Goal: Information Seeking & Learning: Find specific page/section

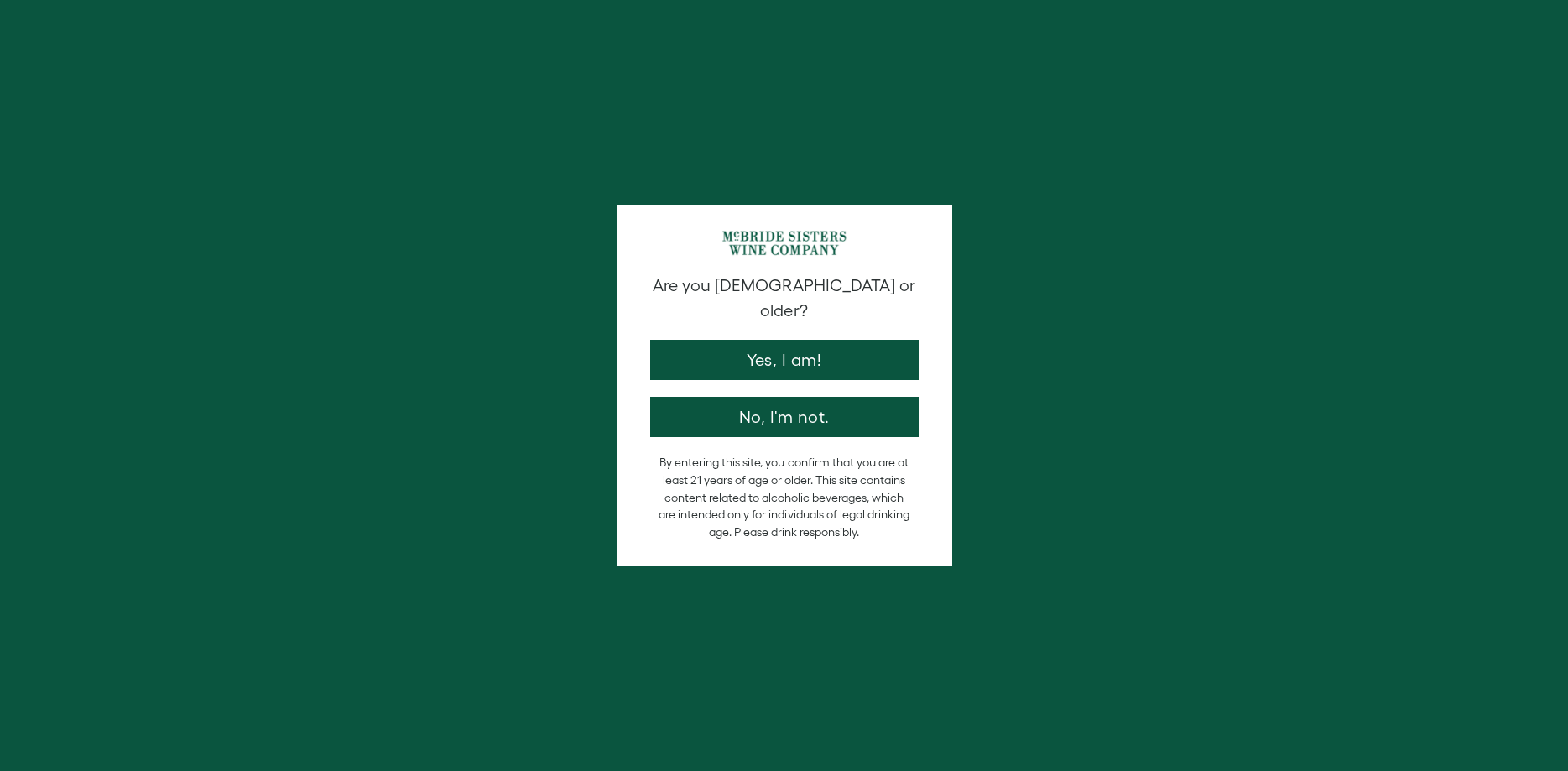
click at [862, 343] on button "Yes, I am!" at bounding box center [784, 360] width 268 height 40
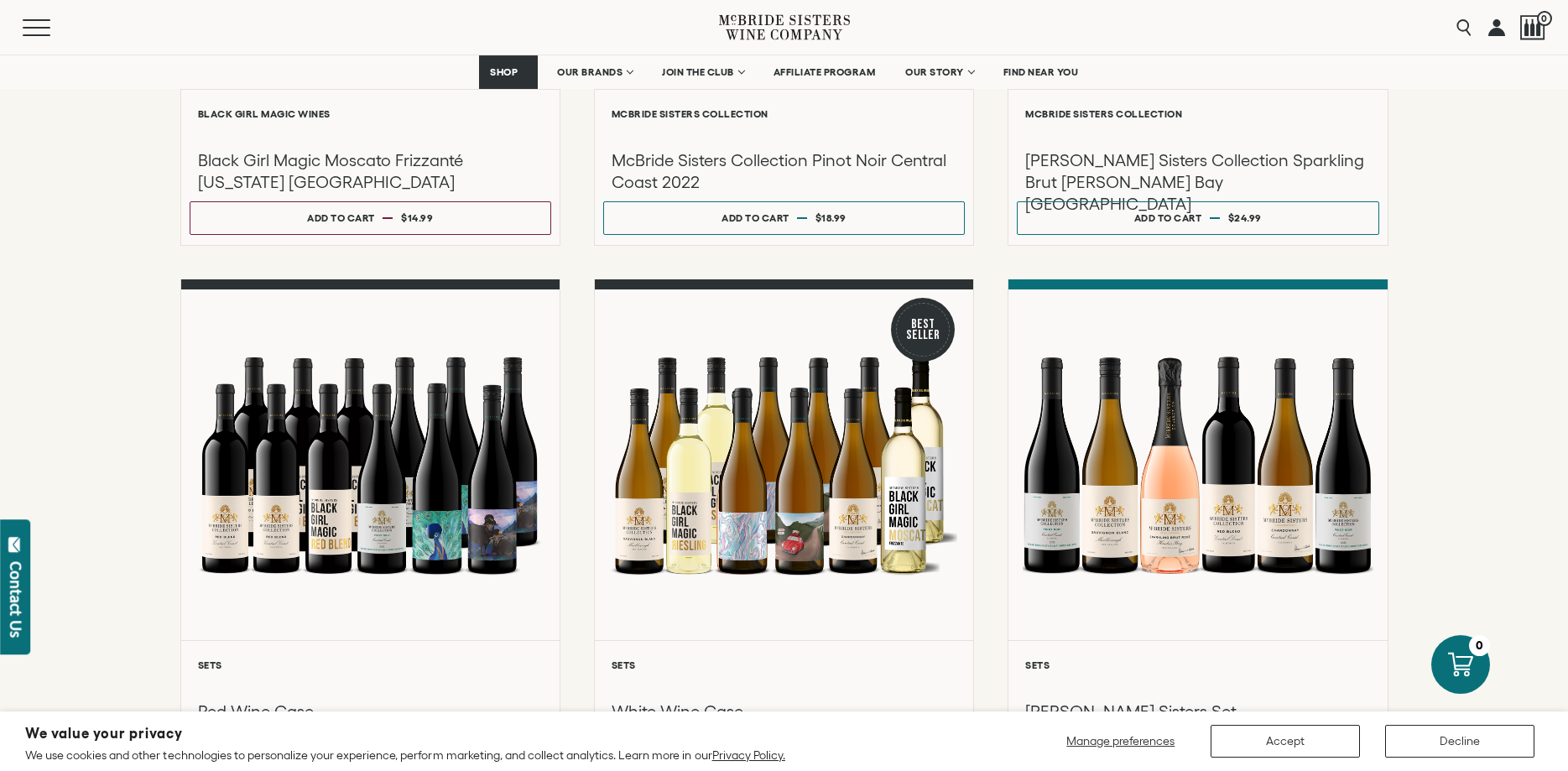
scroll to position [1252, 0]
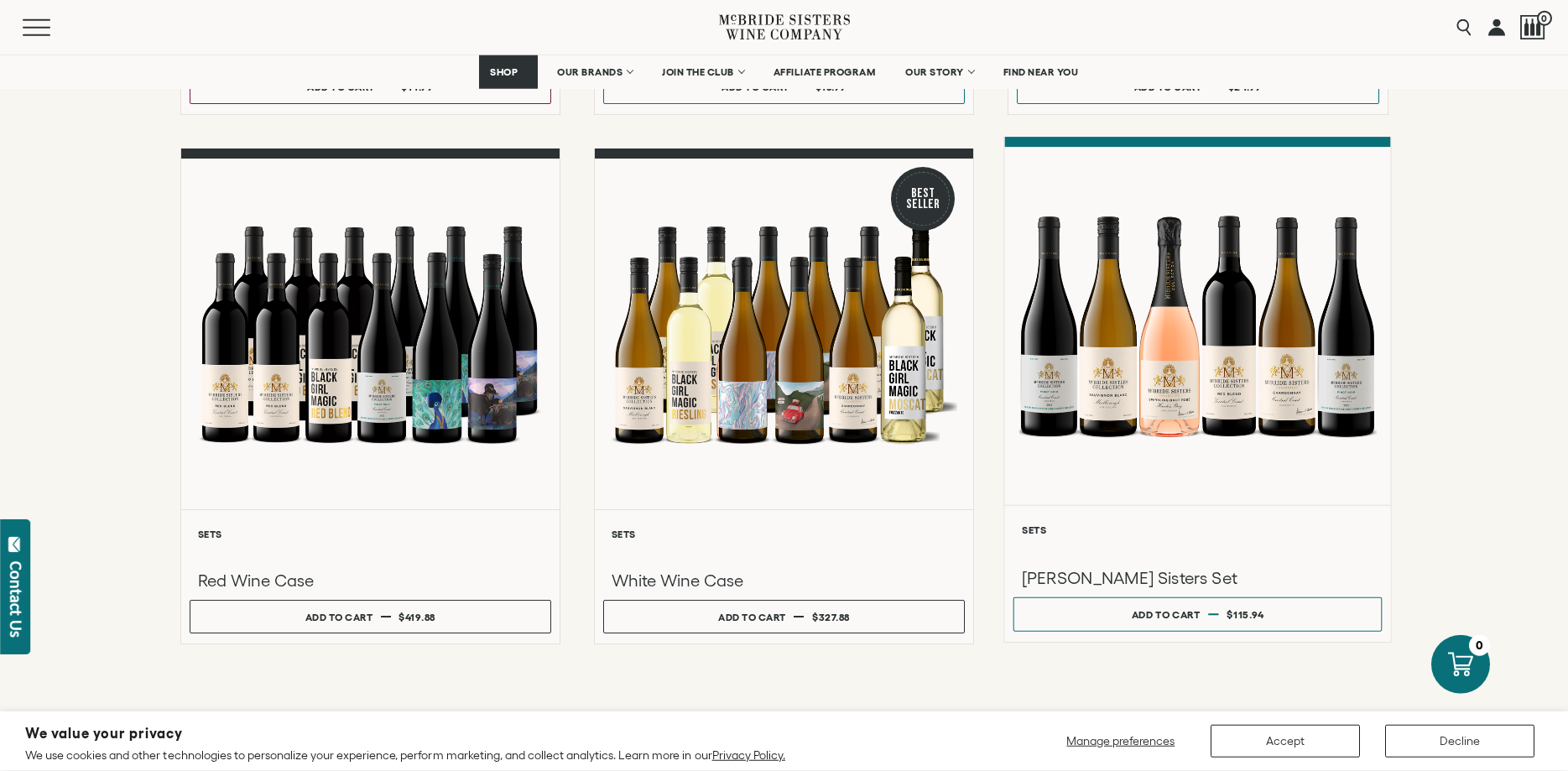
click at [1210, 388] on div at bounding box center [1198, 325] width 386 height 358
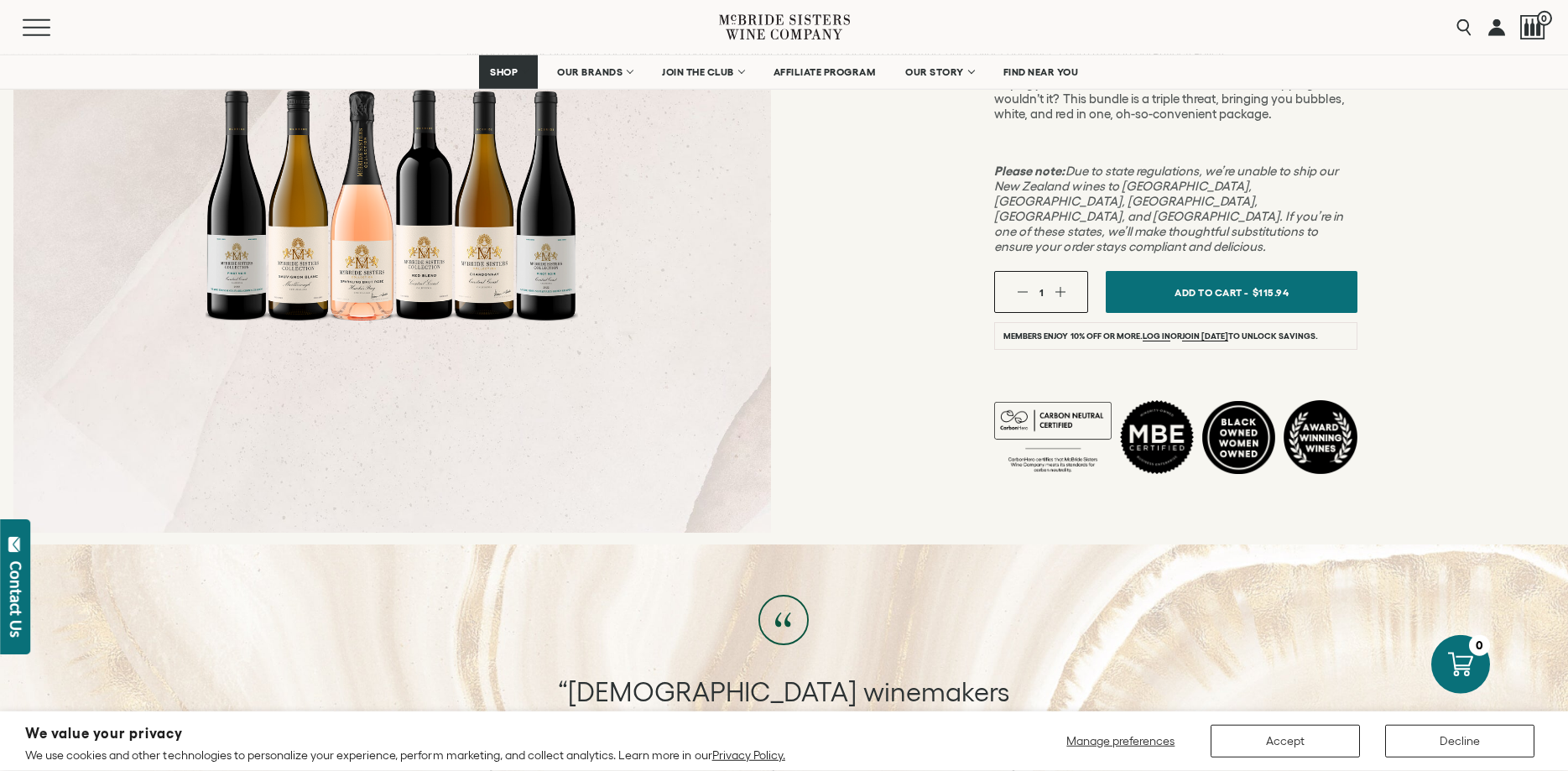
scroll to position [459, 0]
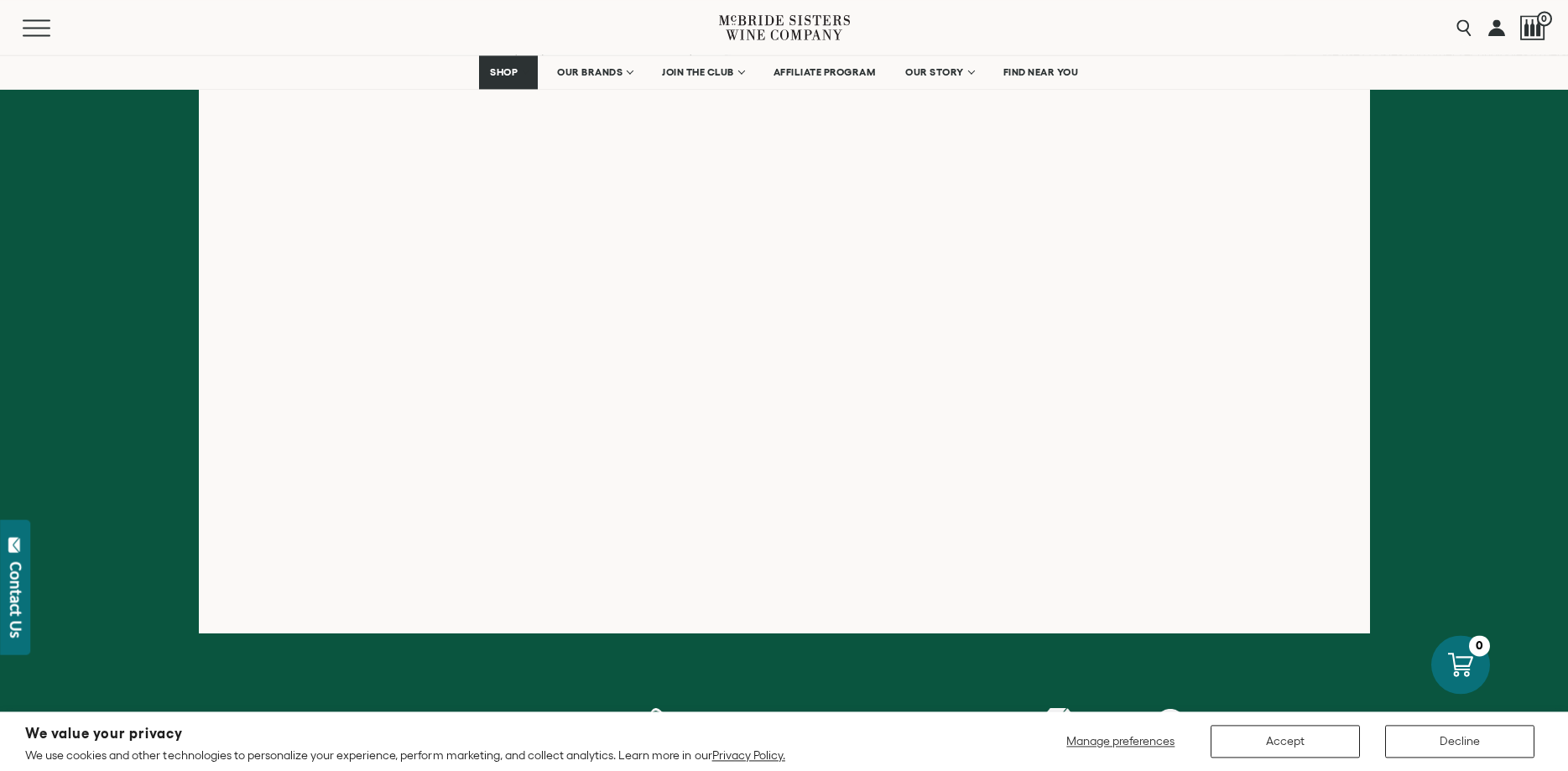
scroll to position [404, 0]
